Goal: Navigation & Orientation: Find specific page/section

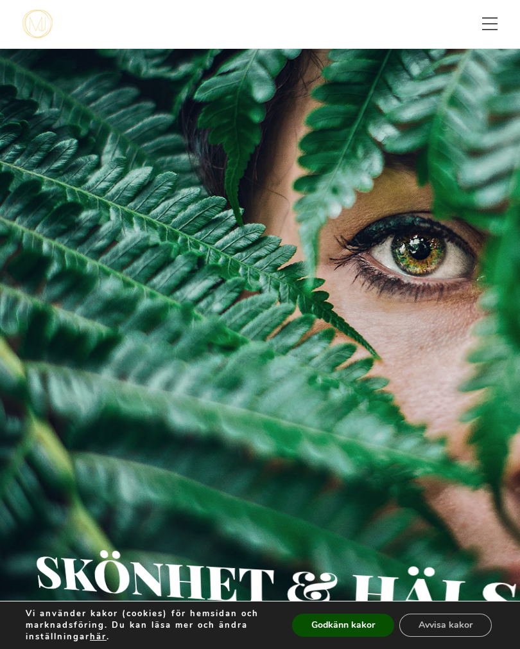
click at [495, 27] on span "Toggle menu" at bounding box center [489, 23] width 15 height 13
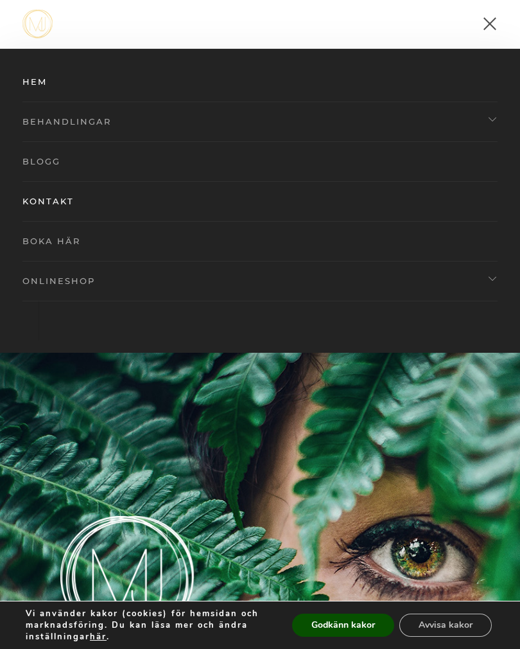
click at [487, 120] on link "Behandlingar" at bounding box center [259, 121] width 475 height 40
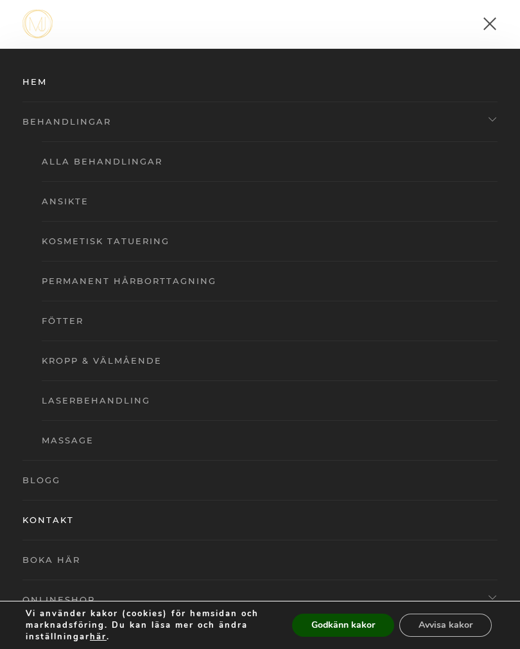
click at [125, 362] on link "Kropp & Välmående" at bounding box center [270, 360] width 456 height 40
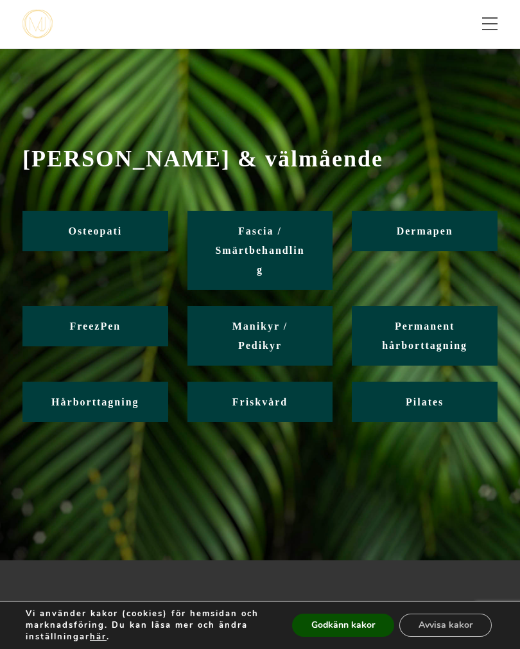
click at [283, 246] on span "Fascia / Smärtbehandling" at bounding box center [259, 249] width 89 height 49
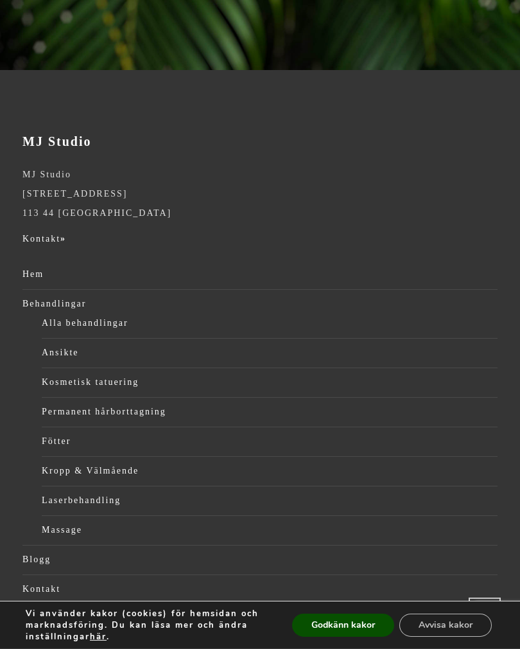
scroll to position [491, 0]
click at [70, 351] on link "Ansikte" at bounding box center [270, 351] width 456 height 19
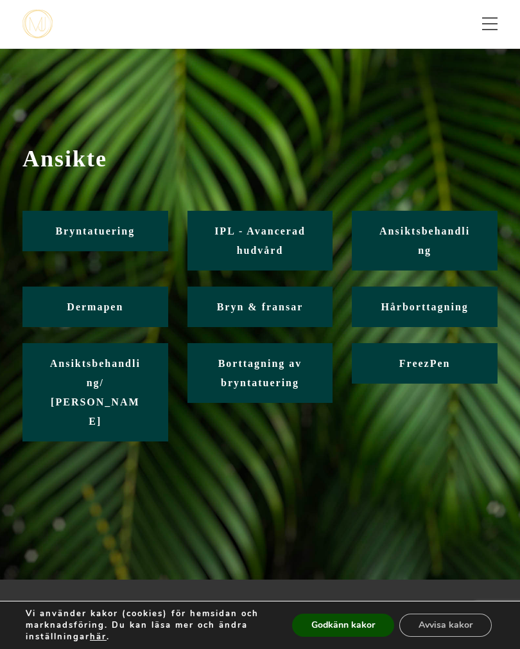
click at [465, 236] on span "Ansiktsbehandling" at bounding box center [425, 240] width 91 height 30
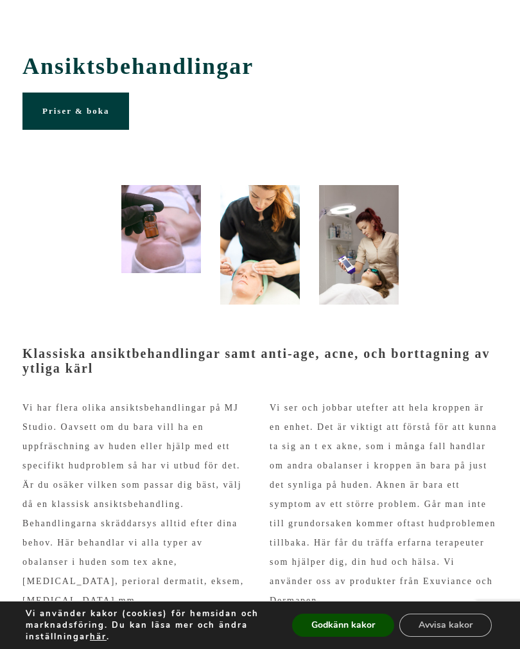
scroll to position [59, 0]
